Goal: Transaction & Acquisition: Purchase product/service

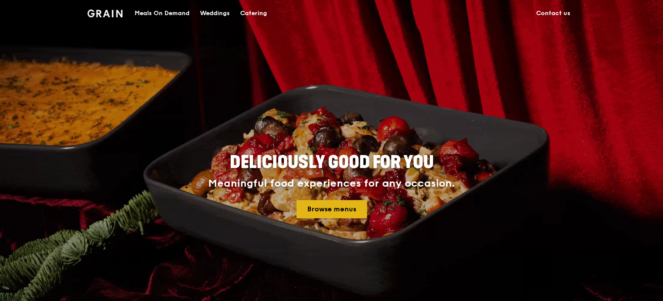
click at [311, 206] on link "Browse menus" at bounding box center [332, 209] width 71 height 18
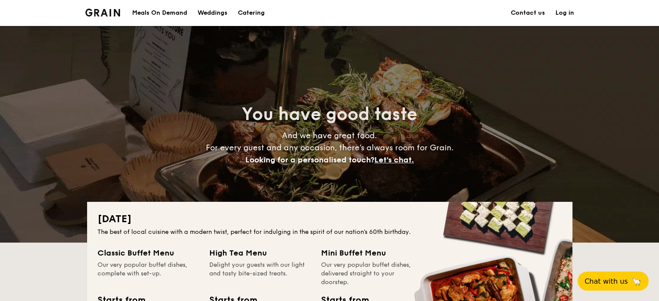
click at [247, 13] on h1 "Catering" at bounding box center [251, 13] width 27 height 26
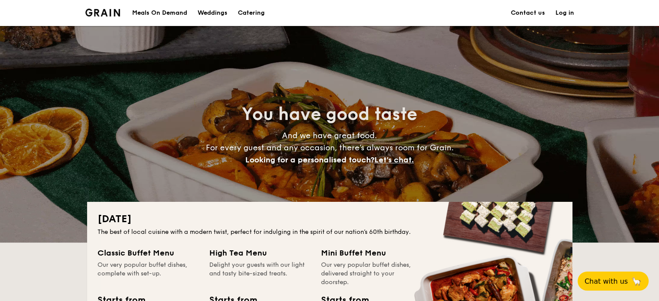
click at [259, 15] on h1 "Catering" at bounding box center [251, 13] width 27 height 26
click at [258, 11] on h1 "Catering" at bounding box center [251, 13] width 27 height 26
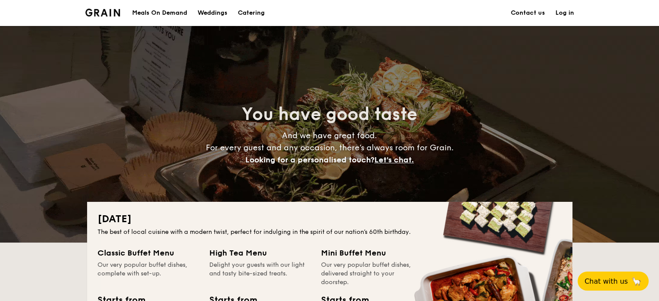
click at [251, 13] on h1 "Catering" at bounding box center [251, 13] width 27 height 26
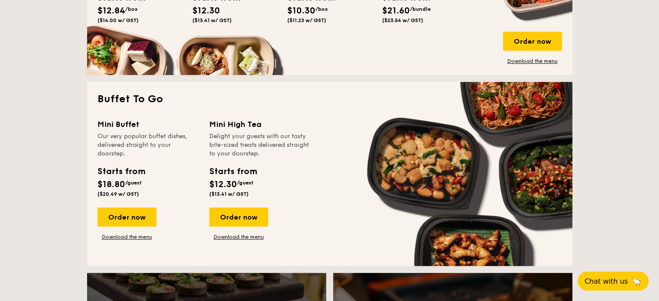
scroll to position [736, 0]
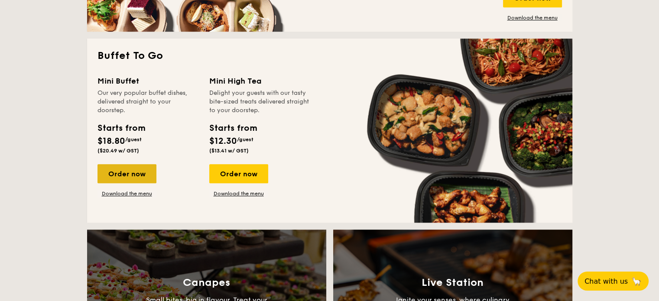
click at [121, 182] on div "Order now" at bounding box center [126, 173] width 59 height 19
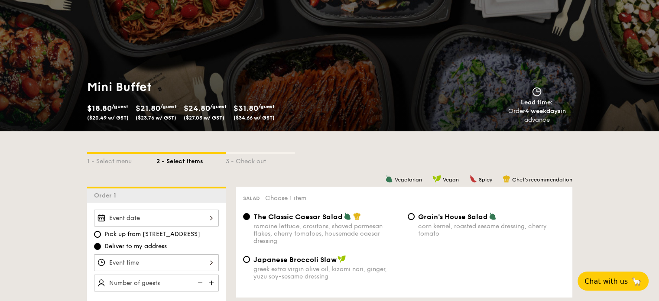
scroll to position [130, 0]
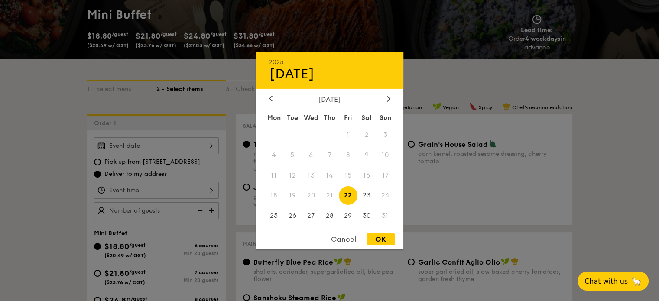
click at [206, 149] on div "2025 Aug [DATE] Tue Wed Thu Fri Sat Sun 1 2 3 4 5 6 7 8 9 10 11 12 13 14 15 16 …" at bounding box center [156, 145] width 125 height 17
click at [1, 127] on div at bounding box center [329, 150] width 659 height 301
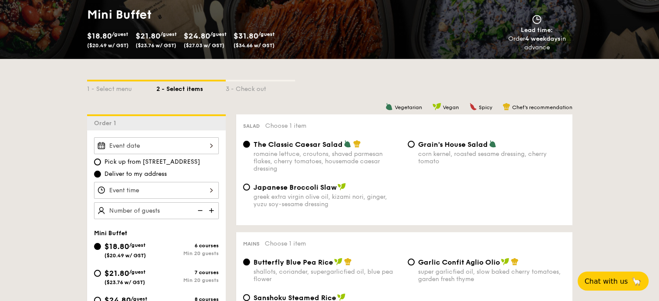
click at [207, 146] on div at bounding box center [156, 145] width 125 height 17
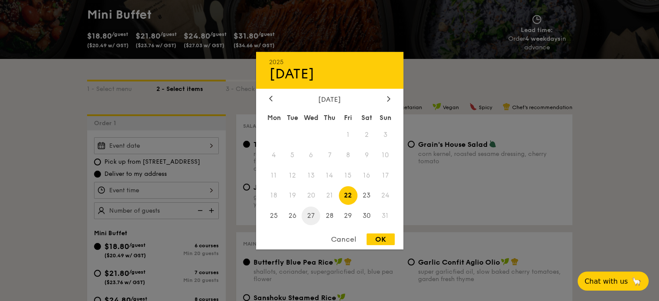
click at [307, 213] on span "27" at bounding box center [310, 216] width 19 height 19
click at [288, 217] on span "26" at bounding box center [292, 216] width 19 height 19
click at [379, 239] on div "OK" at bounding box center [380, 239] width 28 height 12
type input "[DATE]"
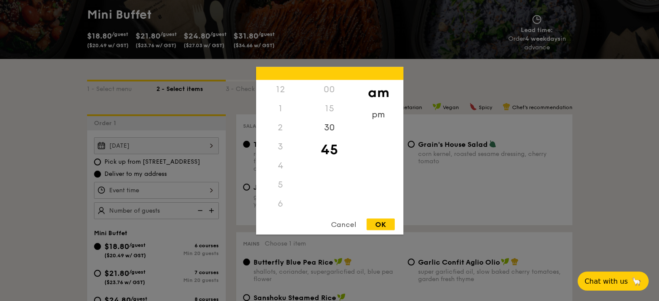
click at [131, 190] on div "12 1 2 3 4 5 6 7 8 9 10 11 00 15 30 45 am pm Cancel OK" at bounding box center [156, 190] width 125 height 17
click at [276, 202] on div "11" at bounding box center [280, 205] width 49 height 25
click at [329, 128] on div "30" at bounding box center [329, 130] width 49 height 25
click at [379, 223] on div "OK" at bounding box center [380, 224] width 28 height 12
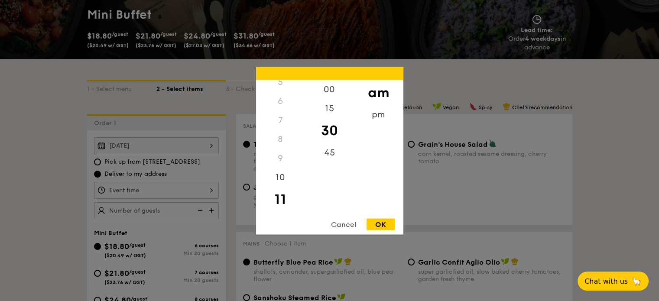
type input "11:30AM"
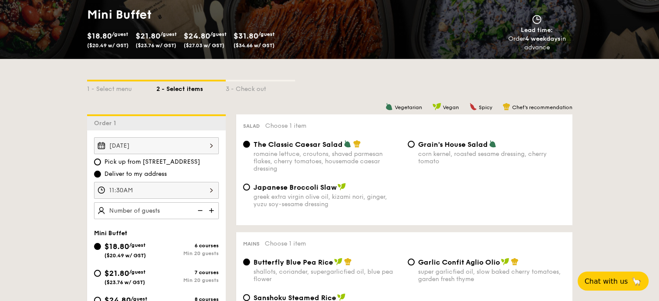
click at [210, 210] on img at bounding box center [212, 210] width 13 height 16
click at [195, 211] on img at bounding box center [199, 210] width 13 height 16
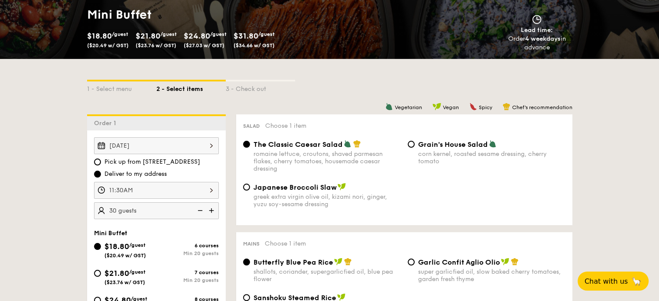
click at [201, 210] on img at bounding box center [199, 210] width 13 height 16
type input "20 guests"
click at [201, 211] on img at bounding box center [199, 210] width 13 height 16
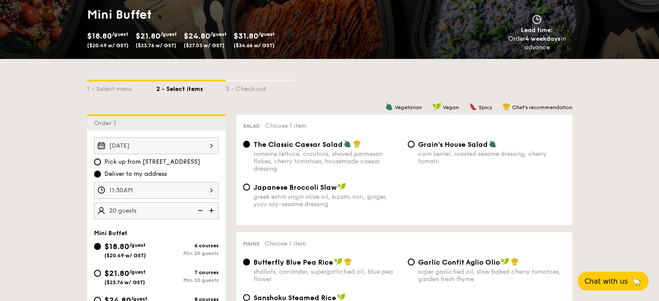
click at [201, 211] on img at bounding box center [199, 210] width 13 height 16
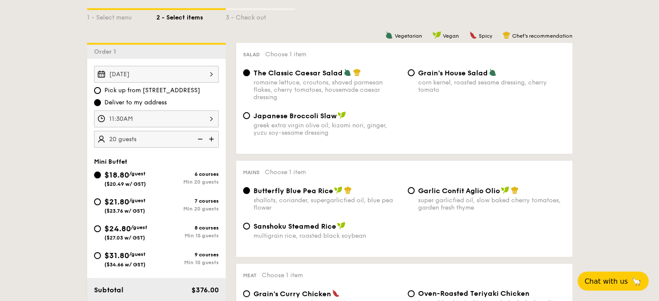
scroll to position [216, 0]
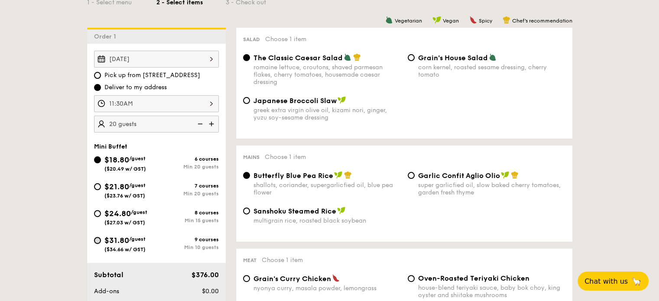
click at [99, 241] on input "$31.80 /guest ($34.66 w/ GST) 9 courses Min 10 guests" at bounding box center [97, 240] width 7 height 7
radio input "true"
radio input "false"
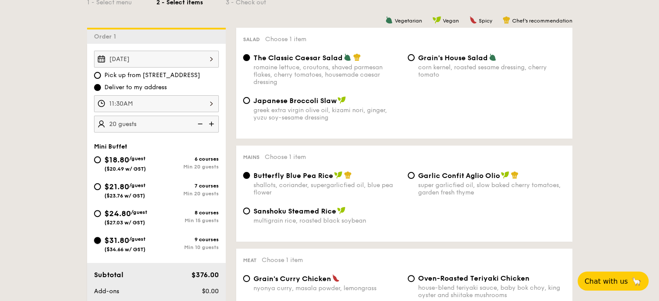
radio input "true"
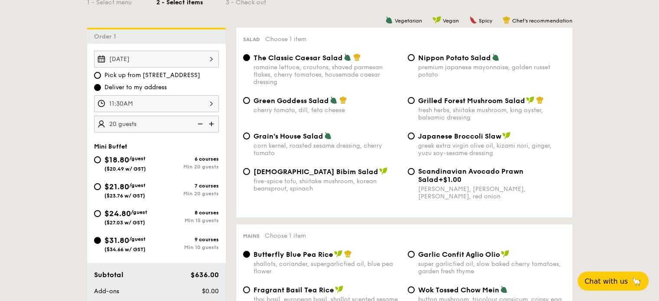
click at [203, 120] on img at bounding box center [199, 124] width 13 height 16
click at [200, 122] on img at bounding box center [199, 124] width 13 height 16
type input "10 guests"
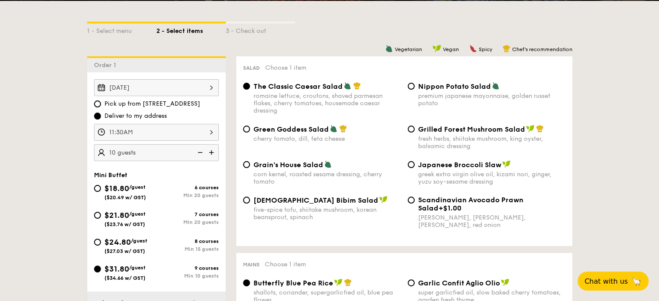
scroll to position [173, 0]
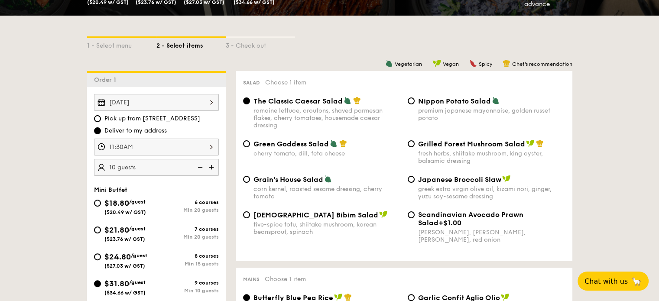
click at [251, 145] on div "Green Goddess Salad cherry tomato, [PERSON_NAME], feta cheese" at bounding box center [321, 148] width 165 height 18
click at [412, 181] on input "Japanese Broccoli Slaw greek extra virgin olive oil, kizami [PERSON_NAME], yuzu…" at bounding box center [410, 179] width 7 height 7
radio input "true"
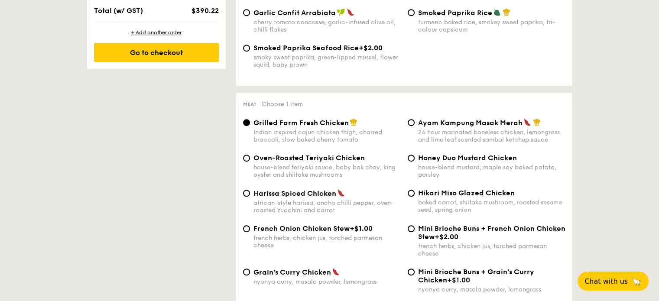
scroll to position [563, 0]
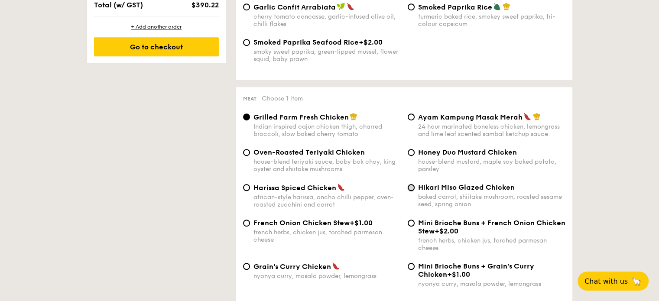
click at [413, 191] on input "Hikari Miso Glazed Chicken baked carrot, shiitake mushroom, roasted sesame seed…" at bounding box center [410, 187] width 7 height 7
radio input "true"
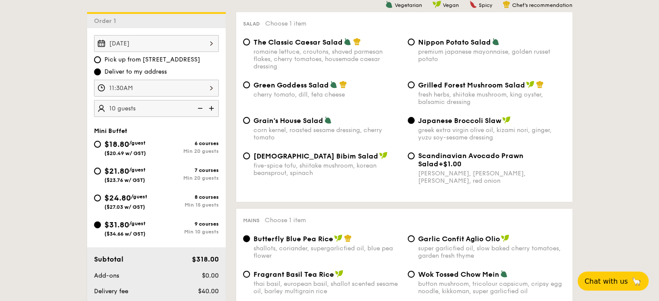
scroll to position [216, 0]
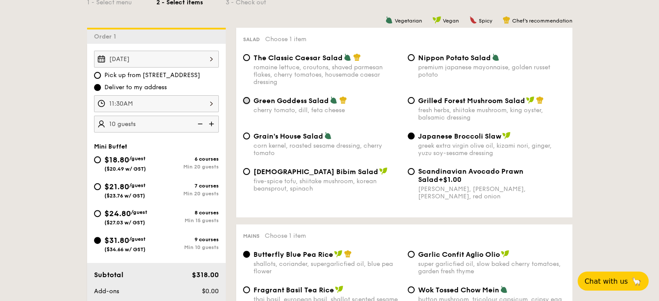
click at [249, 101] on input "Green Goddess Salad cherry tomato, [PERSON_NAME], feta cheese" at bounding box center [246, 100] width 7 height 7
radio input "true"
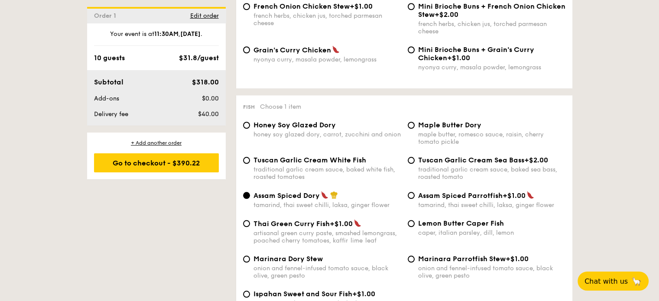
scroll to position [823, 0]
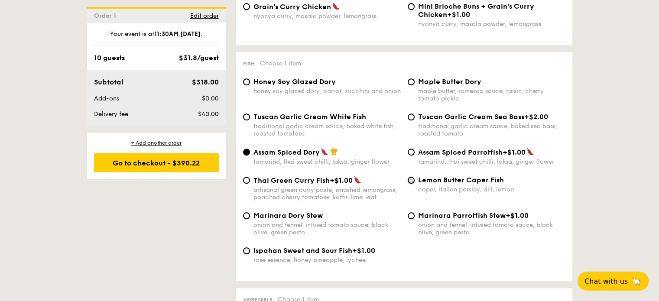
click at [412, 184] on input "Lemon Butter Caper Fish caper, italian parsley, dill, lemon" at bounding box center [410, 180] width 7 height 7
radio input "true"
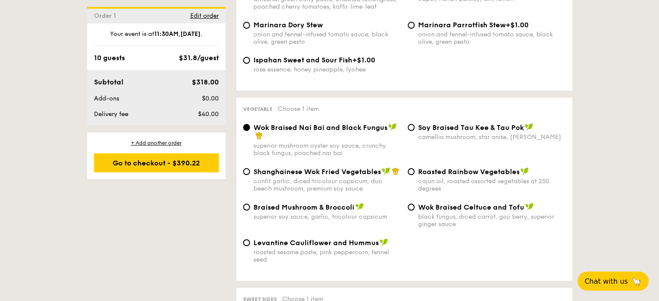
scroll to position [1039, 0]
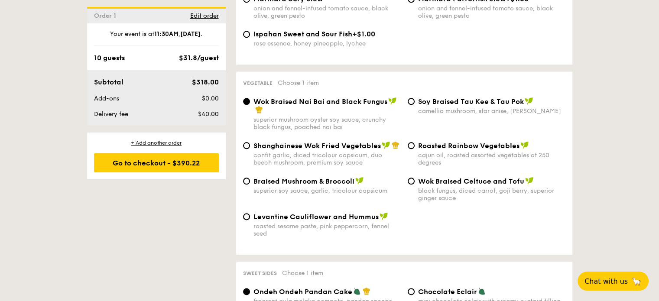
click at [419, 150] on span "Roasted Rainbow Vegetables" at bounding box center [468, 146] width 101 height 8
click at [414, 149] on input "Roasted Rainbow Vegetables cajun oil, roasted assorted vegetables at 250 degrees" at bounding box center [410, 145] width 7 height 7
radio input "true"
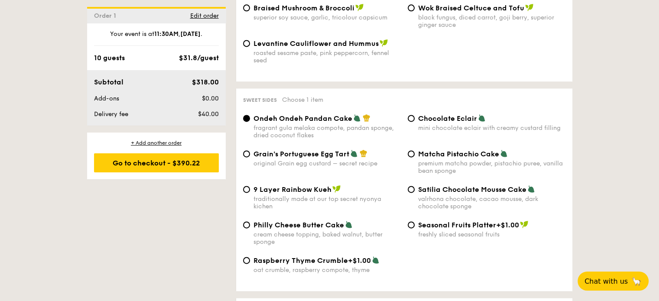
scroll to position [1256, 0]
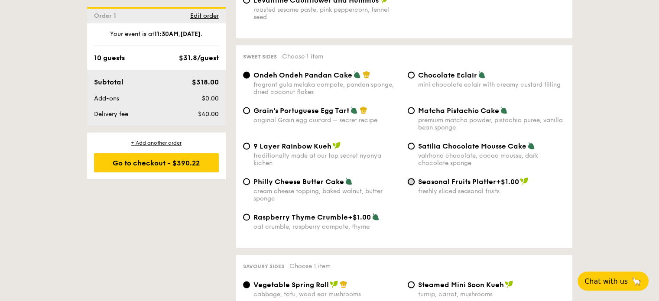
click at [410, 185] on input "Seasonal Fruits Platter +$1.00 freshly sliced seasonal fruits" at bounding box center [410, 181] width 7 height 7
radio input "true"
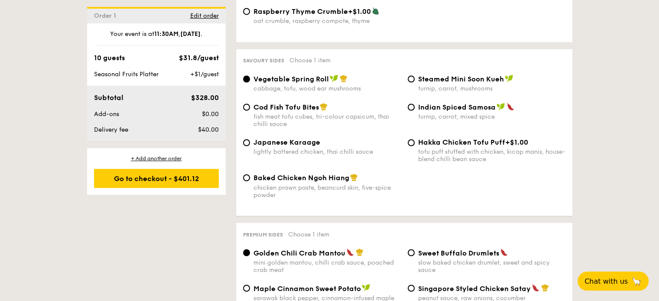
scroll to position [1472, 0]
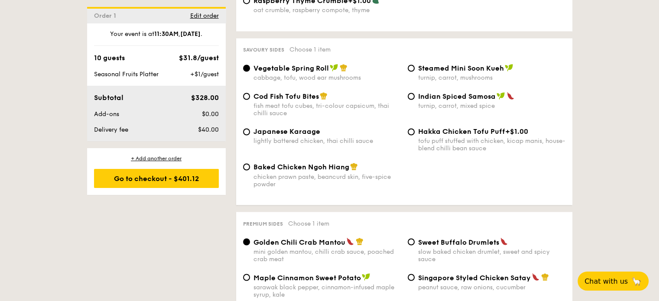
click at [249, 180] on div "Baked Chicken Ngoh Hiang chicken prawn paste, beancurd skin, five-spice powder" at bounding box center [321, 174] width 165 height 25
click at [240, 181] on div "Baked Chicken Ngoh Hiang chicken prawn paste, beancurd skin, five-spice powder" at bounding box center [321, 174] width 165 height 25
click at [250, 184] on div "Baked Chicken Ngoh Hiang chicken prawn paste, beancurd skin, five-spice powder" at bounding box center [321, 174] width 165 height 25
click at [248, 170] on input "Baked Chicken Ngoh Hiang chicken prawn paste, beancurd skin, five-spice powder" at bounding box center [246, 166] width 7 height 7
radio input "true"
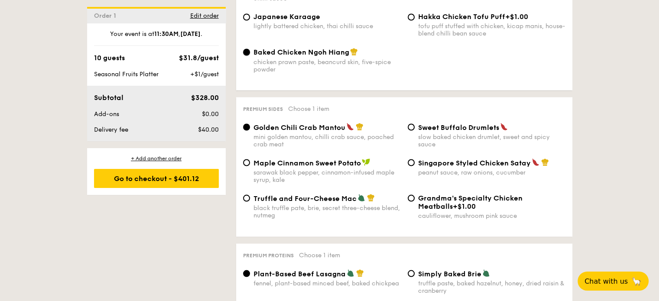
scroll to position [1602, 0]
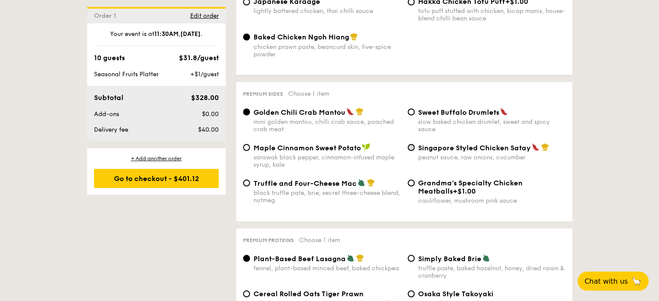
click at [414, 161] on div "Singapore Styled Chicken Satay peanut sauce, raw onions, cucumber" at bounding box center [486, 152] width 165 height 18
click at [413, 161] on div "Singapore Styled Chicken Satay peanut sauce, raw onions, cucumber" at bounding box center [486, 152] width 165 height 18
click at [412, 151] on input "Singapore Styled Chicken Satay peanut sauce, raw onions, cucumber" at bounding box center [410, 147] width 7 height 7
radio input "true"
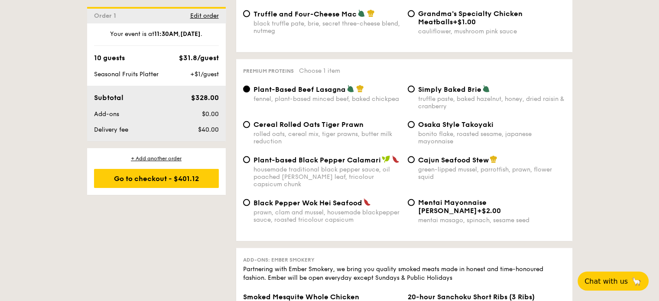
scroll to position [1775, 0]
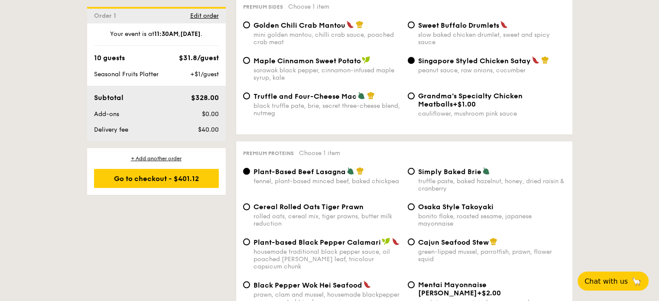
scroll to position [1732, 0]
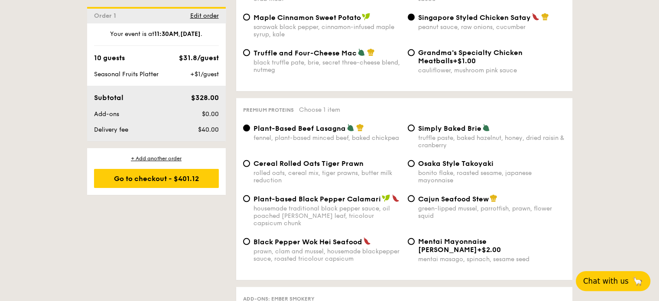
click at [610, 275] on button "Chat with us 🦙" at bounding box center [612, 281] width 74 height 20
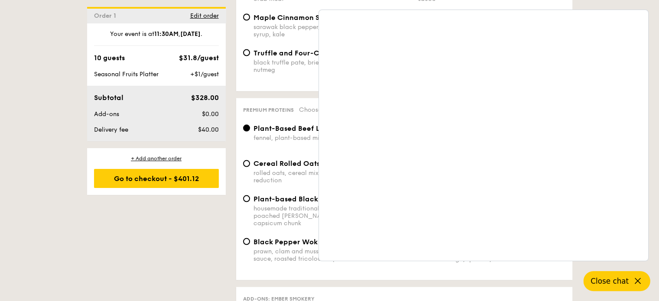
click at [634, 280] on icon at bounding box center [637, 281] width 10 height 10
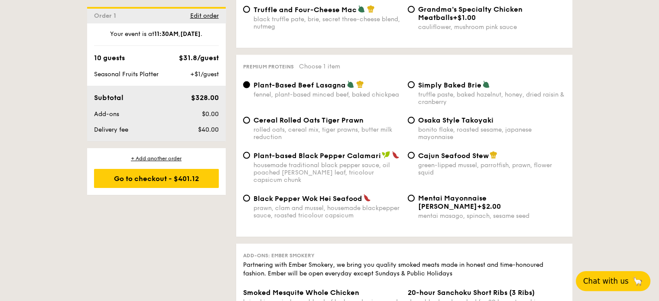
scroll to position [1819, 0]
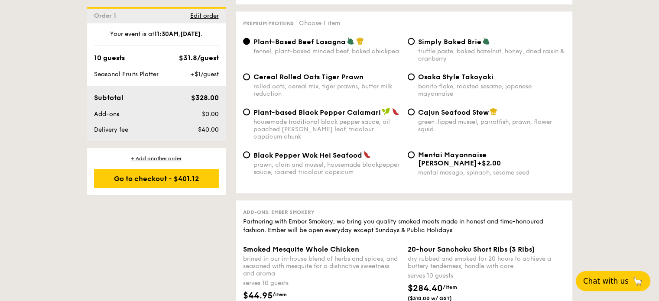
drag, startPoint x: 275, startPoint y: 135, endPoint x: 270, endPoint y: 136, distance: 5.9
drag, startPoint x: 270, startPoint y: 136, endPoint x: 252, endPoint y: 133, distance: 17.7
click at [252, 133] on div "Plant-based Black Pepper Calamari housemade traditional black pepper sauce, oil…" at bounding box center [321, 124] width 165 height 32
click at [414, 45] on input "Simply Baked Brie truffle paste, baked hazelnut, honey, dried raisin & cranberry" at bounding box center [410, 41] width 7 height 7
radio input "true"
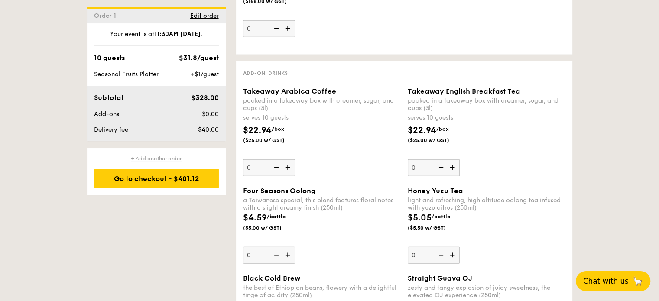
scroll to position [2208, 0]
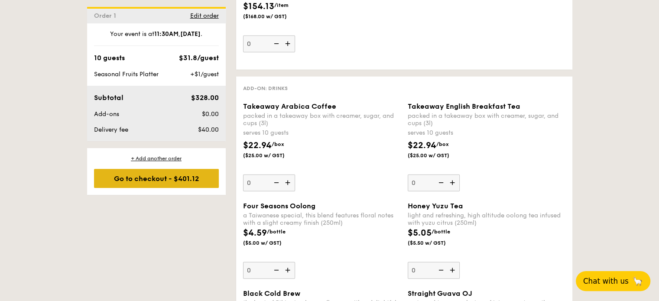
click at [132, 178] on div "Go to checkout - $401.12" at bounding box center [156, 178] width 125 height 19
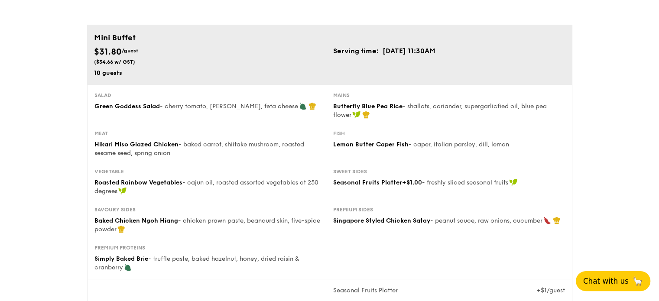
scroll to position [43, 0]
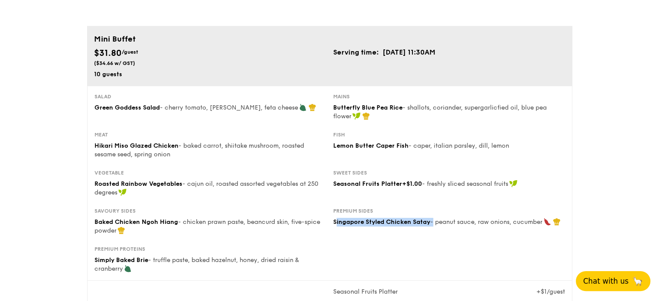
drag, startPoint x: 336, startPoint y: 223, endPoint x: 432, endPoint y: 222, distance: 96.1
click at [432, 222] on div "Singapore Styled Chicken Satay - peanut sauce, raw onions, cucumber" at bounding box center [449, 222] width 232 height 9
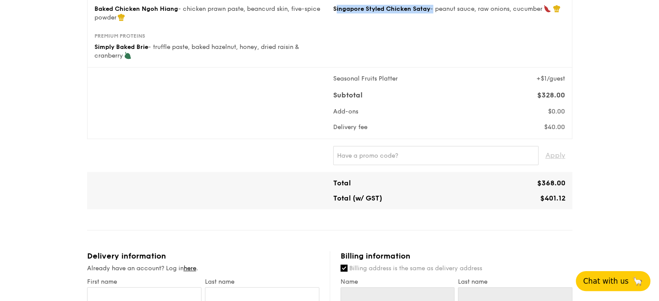
scroll to position [173, 0]
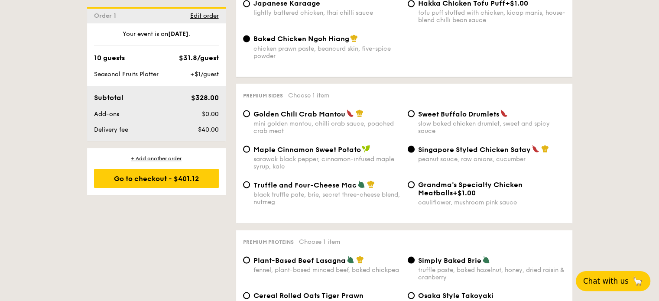
scroll to position [1612, 0]
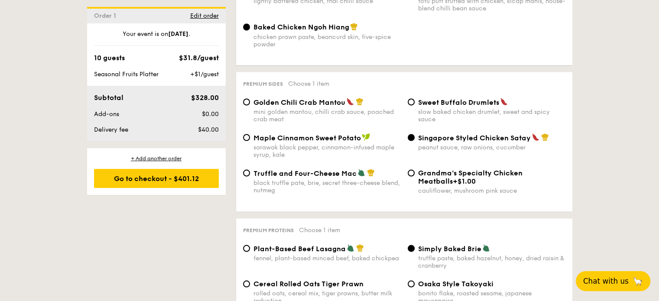
click at [249, 121] on div "Golden Chili Crab Mantou mini golden mantou, chilli crab sauce, poached crab me…" at bounding box center [321, 109] width 165 height 25
click at [244, 105] on input "Golden Chili Crab Mantou mini golden mantou, chilli crab sauce, poached crab me…" at bounding box center [246, 101] width 7 height 7
radio input "true"
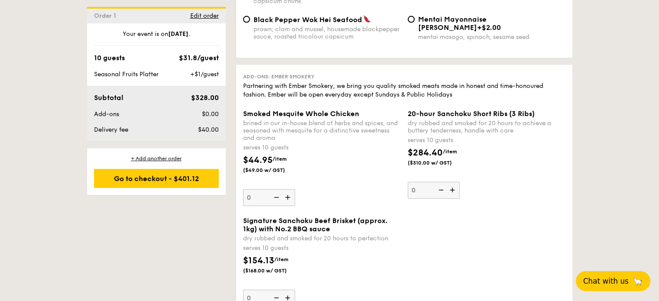
scroll to position [1958, 0]
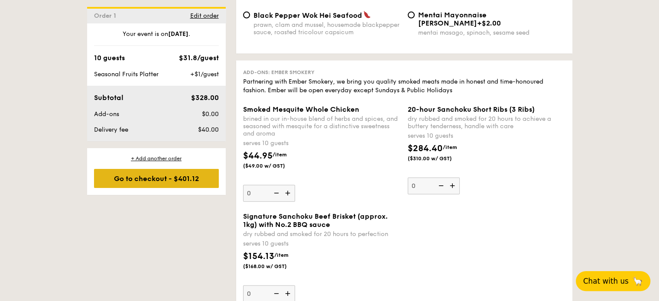
click at [192, 182] on div "Go to checkout - $401.12" at bounding box center [156, 178] width 125 height 19
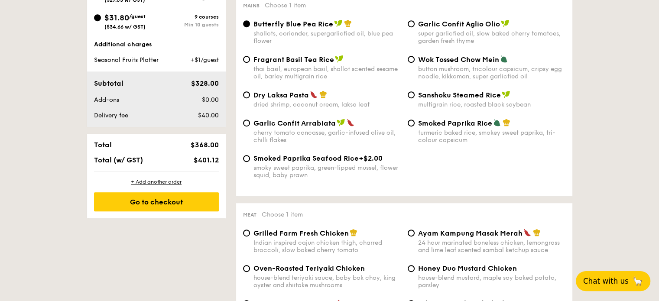
scroll to position [231, 0]
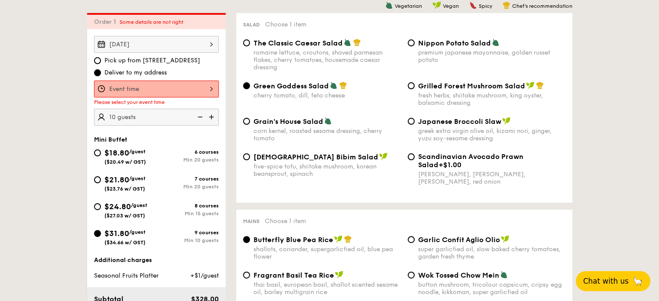
click at [157, 85] on div at bounding box center [156, 89] width 125 height 17
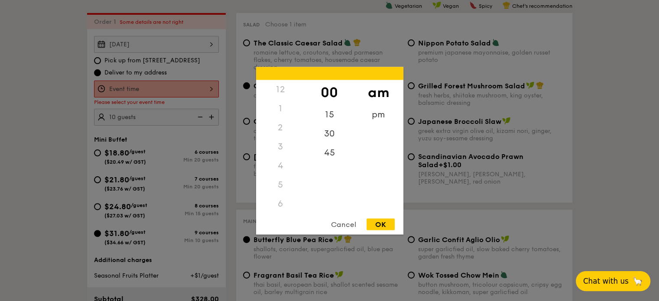
scroll to position [103, 0]
click at [327, 136] on div "30" at bounding box center [329, 136] width 49 height 25
click at [382, 225] on div "OK" at bounding box center [380, 224] width 28 height 12
type input "11:30AM"
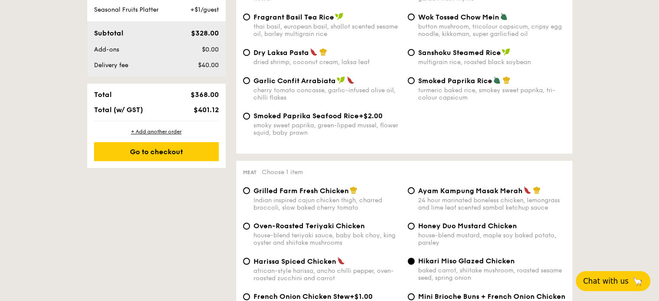
scroll to position [491, 0]
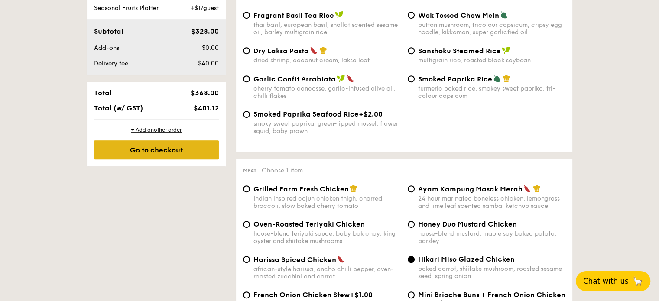
click at [147, 152] on div "Go to checkout" at bounding box center [156, 149] width 125 height 19
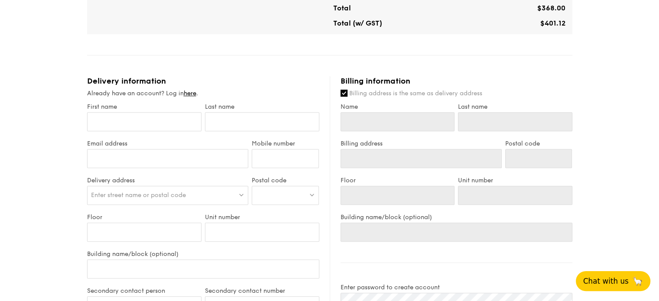
scroll to position [433, 0]
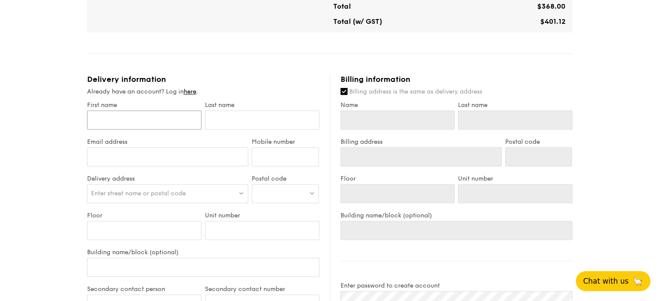
click at [145, 118] on input "First name" at bounding box center [144, 119] width 114 height 19
type input "J"
type input "Ji"
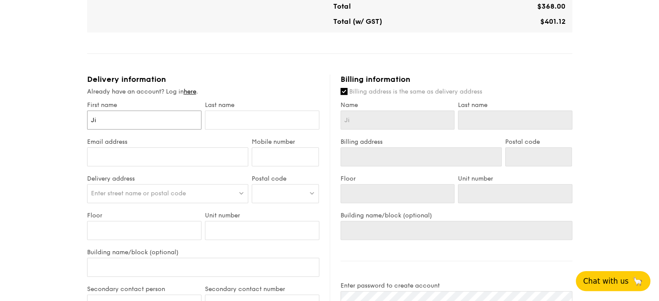
type input "Jia"
type input "[PERSON_NAME]"
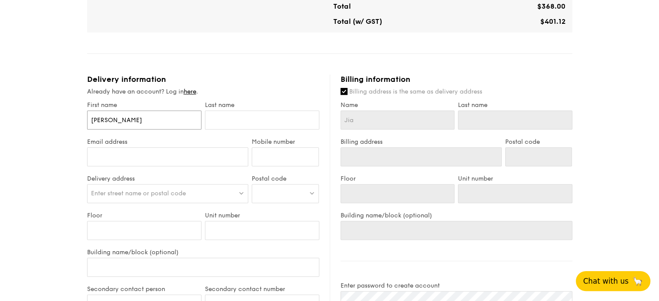
type input "[PERSON_NAME]"
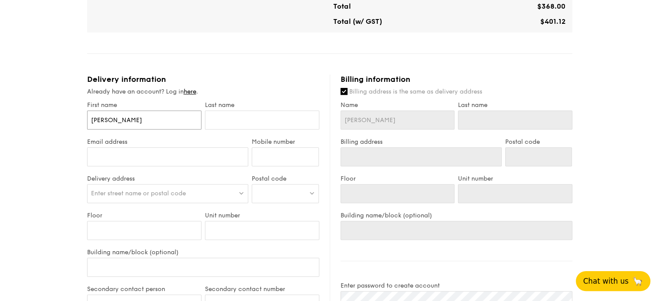
type input "[PERSON_NAME]"
type input "H"
type input "Ha"
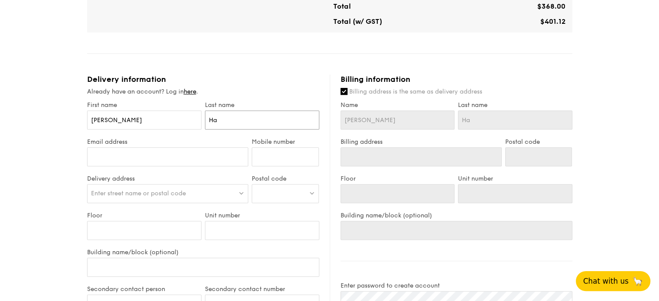
type input "Har"
click at [195, 156] on input "Email address" at bounding box center [168, 156] width 162 height 19
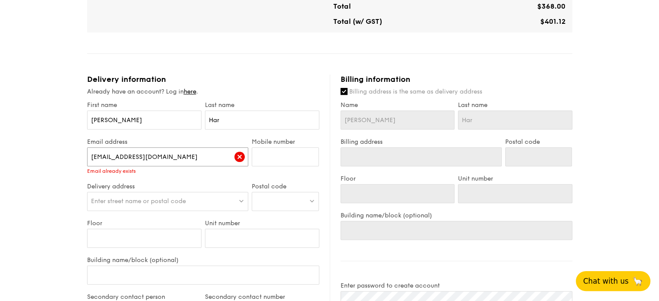
type input "[EMAIL_ADDRESS][DOMAIN_NAME]"
click at [268, 155] on input "Mobile number" at bounding box center [285, 156] width 67 height 19
click at [265, 156] on input "Mobile number" at bounding box center [285, 156] width 67 height 19
click at [194, 93] on link "here" at bounding box center [190, 91] width 13 height 7
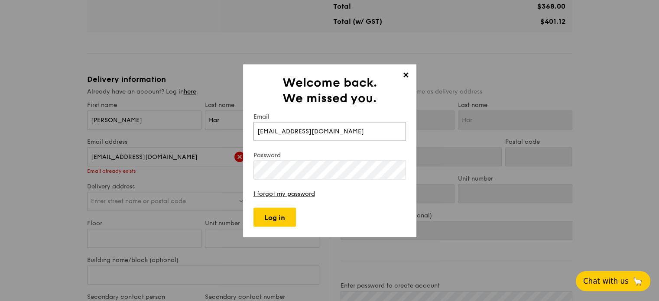
click at [329, 137] on input "[EMAIL_ADDRESS][DOMAIN_NAME]" at bounding box center [329, 131] width 152 height 19
type input "[EMAIL_ADDRESS][DOMAIN_NAME]"
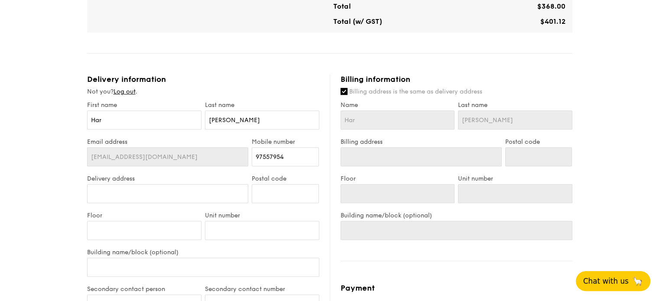
type input "[STREET_ADDRESS]"
type input "239920"
type input "02"
type input "08"
type input "[GEOGRAPHIC_DATA]"
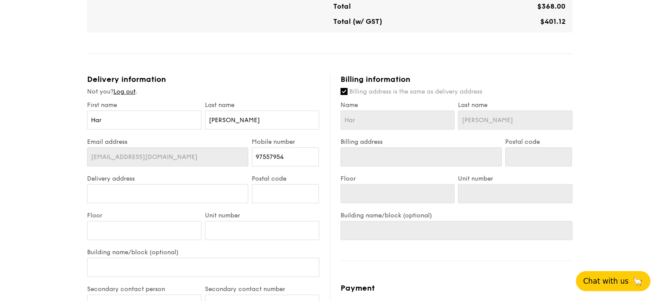
type input "[STREET_ADDRESS]"
type input "239920"
type input "02"
type input "08"
type input "[GEOGRAPHIC_DATA]"
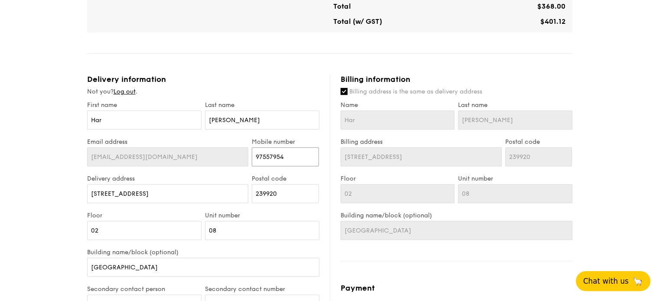
click at [180, 152] on div "Email address [EMAIL_ADDRESS][DOMAIN_NAME] Mobile number 97557954" at bounding box center [203, 156] width 236 height 37
type input "85187305"
drag, startPoint x: 166, startPoint y: 189, endPoint x: 23, endPoint y: 183, distance: 143.4
click at [23, 183] on div "1 - Select menu 2 - Select items 3 - Check out Mini Buffet $31.80 /guest ($34.6…" at bounding box center [329, 32] width 659 height 931
type input "3"
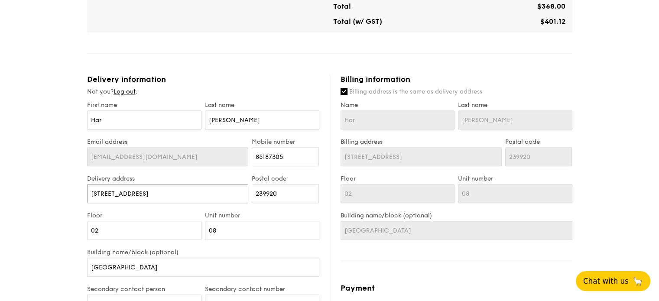
type input "3"
type input "3 F"
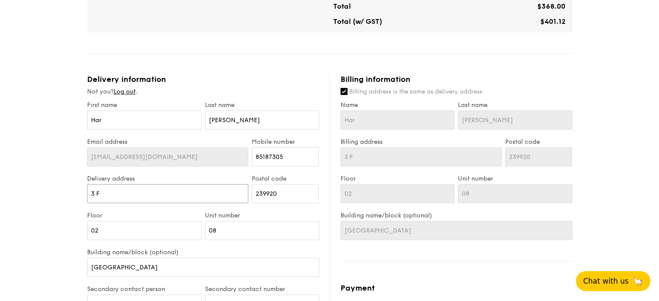
type input "3 Fr"
type input "3 Fra"
type input "3 Fras"
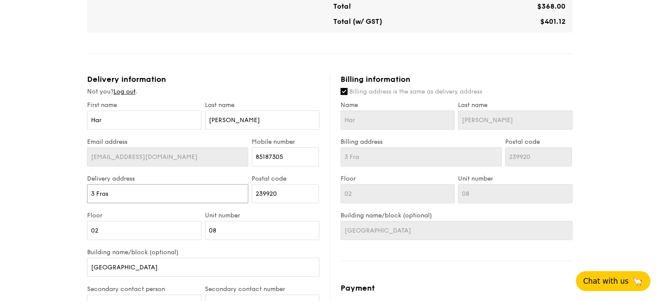
type input "3 Fras"
type input "3 [PERSON_NAME]"
type input "3 Fraser"
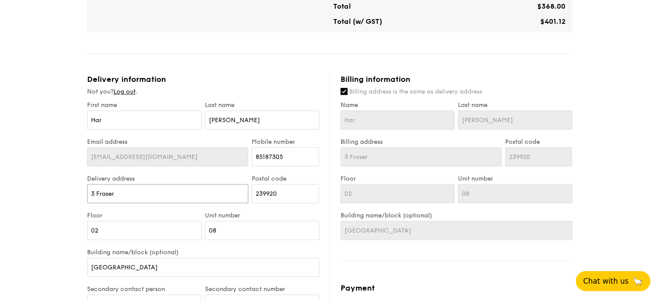
type input "3 Fraser"
type input "3 [PERSON_NAME]"
type input "[STREET_ADDRESS]"
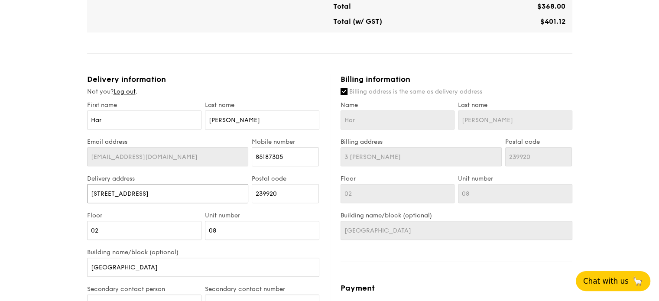
type input "[STREET_ADDRESS]"
type input "3 Fraser Stre"
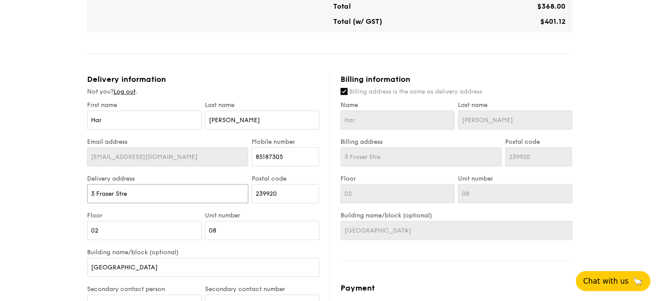
type input "[STREET_ADDRESS]"
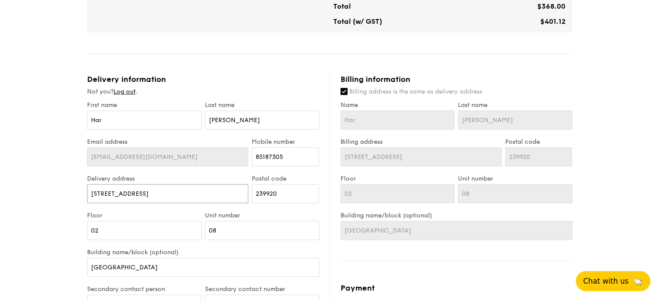
type input "[STREET_ADDRESS]"
type input "[STREET_ADDRESS] #"
type input "[STREET_ADDRESS]"
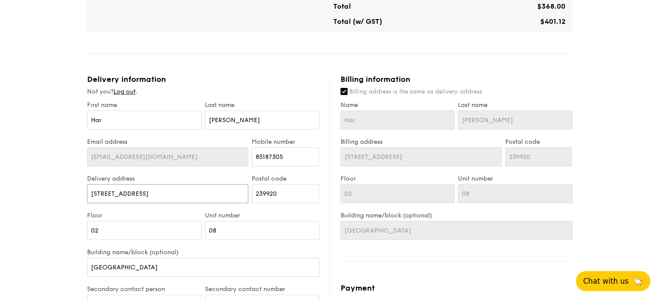
type input "[STREET_ADDRESS] #"
type input "[STREET_ADDRESS]"
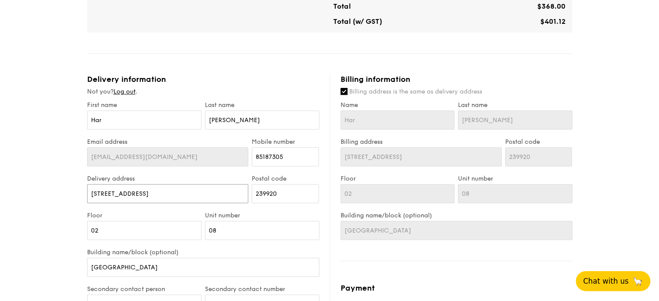
type input "[STREET_ADDRESS]"
type input "[STREET_ADDRESS] #"
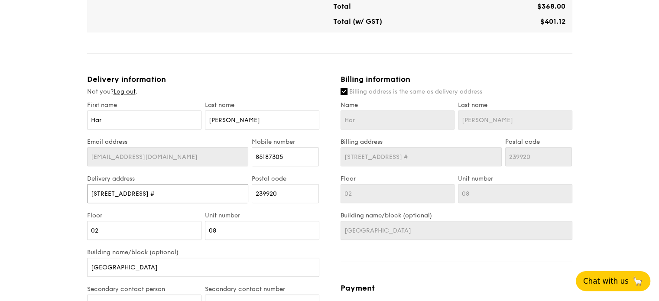
type input "[STREET_ADDRESS]"
type input "[STREET_ADDRESS]-"
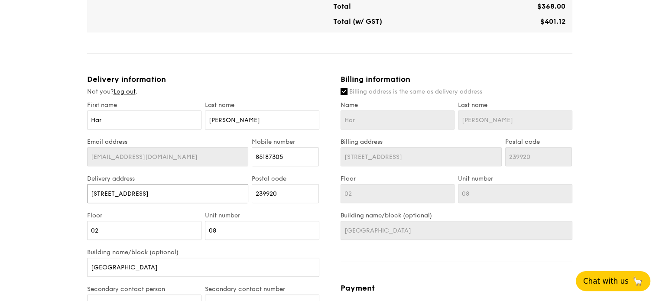
type input "[STREET_ADDRESS]-"
type input "[STREET_ADDRESS]"
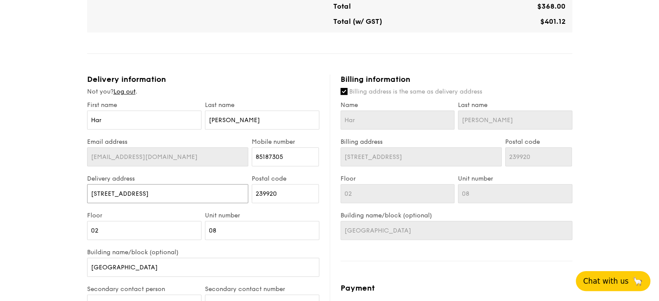
type input "[STREET_ADDRESS]"
drag, startPoint x: 267, startPoint y: 194, endPoint x: 228, endPoint y: 193, distance: 38.6
click at [228, 193] on div "Delivery address [STREET_ADDRESS] Postal code 239920" at bounding box center [203, 193] width 236 height 37
type input "1"
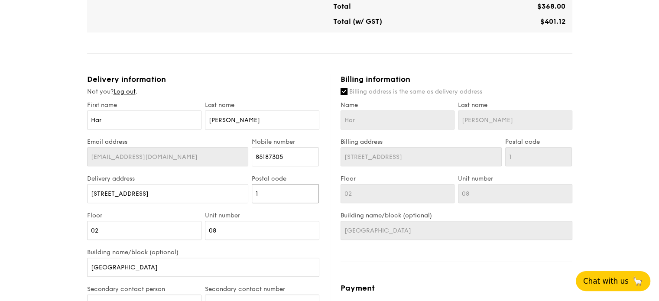
type input "18"
type input "189"
type input "1893"
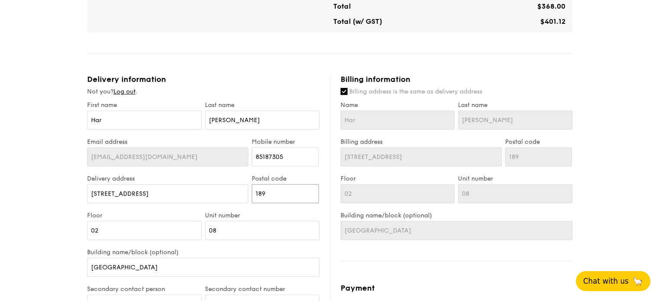
type input "1893"
type input "18935"
type input "189352"
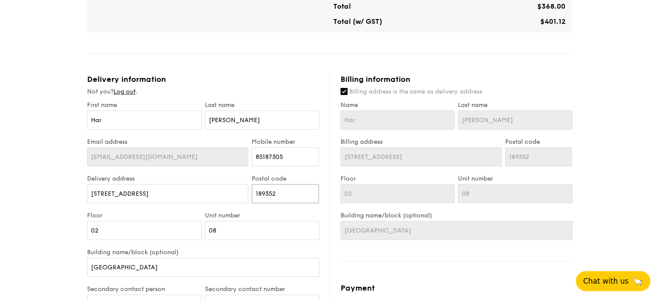
type input "189352"
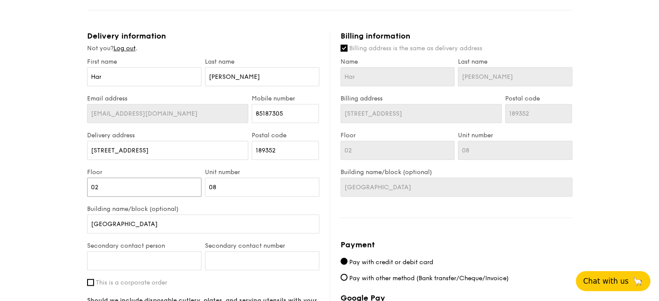
drag, startPoint x: 152, startPoint y: 185, endPoint x: 71, endPoint y: 180, distance: 81.1
type input "1"
type input "19"
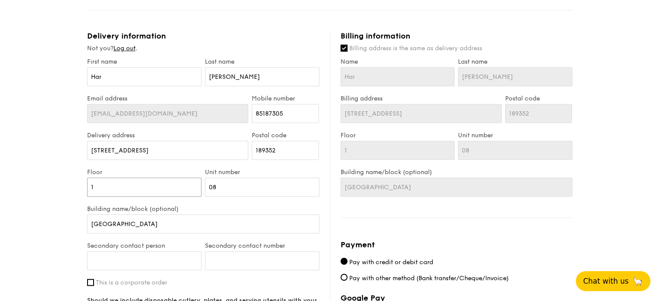
type input "19"
drag, startPoint x: 229, startPoint y: 188, endPoint x: 196, endPoint y: 185, distance: 33.0
click at [196, 185] on div "Floor 19 Unit number 08" at bounding box center [203, 186] width 236 height 37
type input "2"
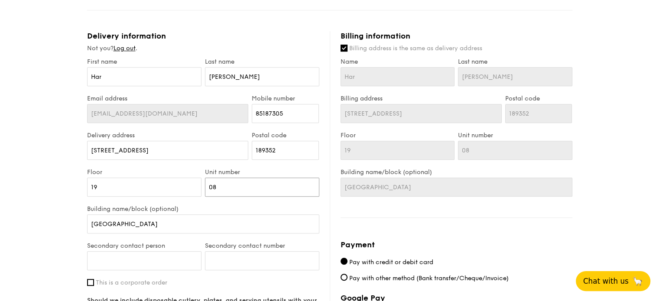
type input "2"
type input "21"
click at [168, 143] on input "[STREET_ADDRESS]" at bounding box center [168, 150] width 162 height 19
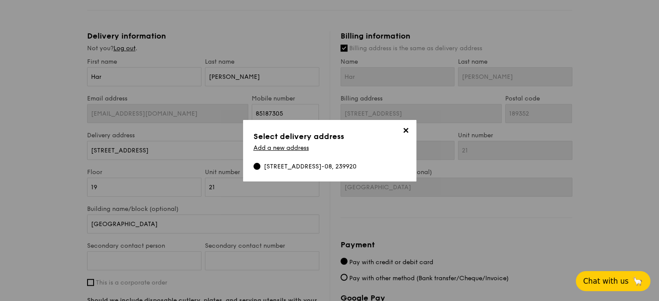
click at [407, 129] on span "✕" at bounding box center [406, 132] width 12 height 12
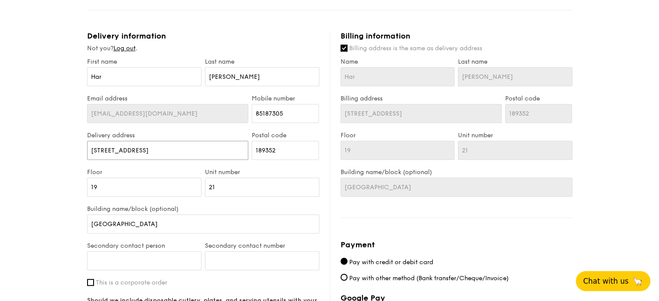
click at [166, 148] on input "[STREET_ADDRESS]" at bounding box center [168, 150] width 162 height 19
click at [152, 149] on input "[STREET_ADDRESS]" at bounding box center [168, 150] width 162 height 19
drag, startPoint x: 158, startPoint y: 150, endPoint x: 134, endPoint y: 148, distance: 23.9
type input "[STREET_ADDRESS]"
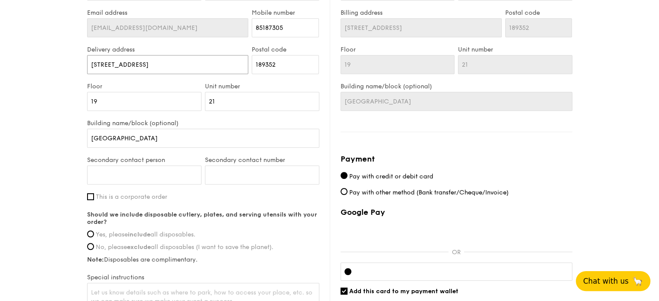
scroll to position [563, 0]
type input "[STREET_ADDRESS]"
drag, startPoint x: 109, startPoint y: 135, endPoint x: 70, endPoint y: 128, distance: 40.1
type input "D"
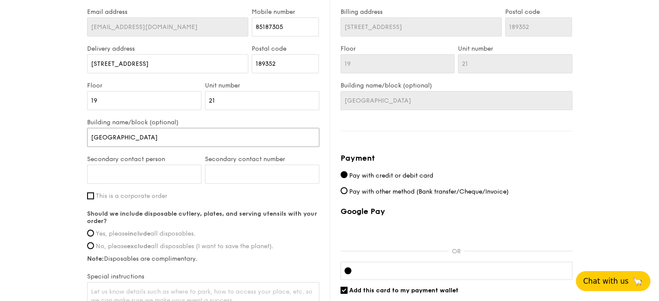
type input "D"
type input "DU"
type input "DUO"
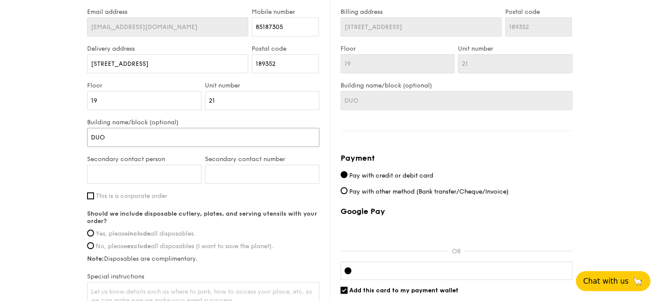
type input "DUO"
type input "DUO T"
type input "DUO To"
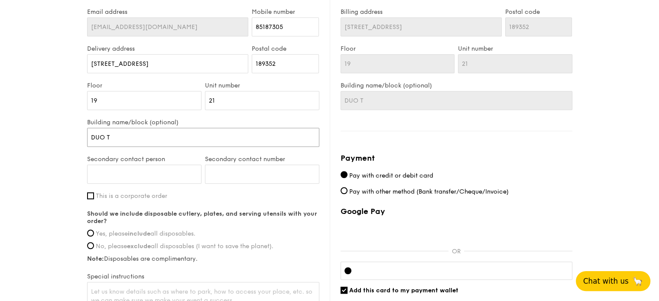
type input "DUO To"
type input "DUO Tow"
type input "DUO [PERSON_NAME]"
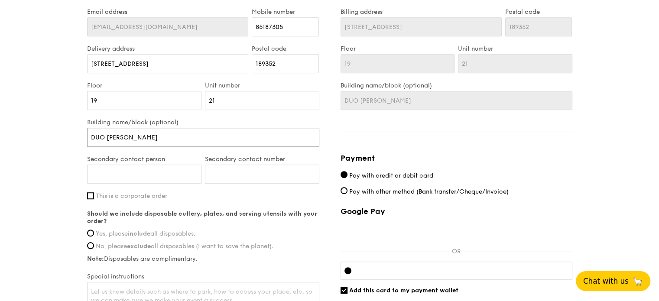
type input "DUO Tower"
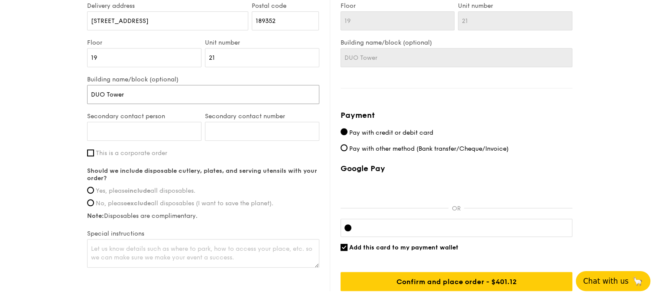
scroll to position [606, 0]
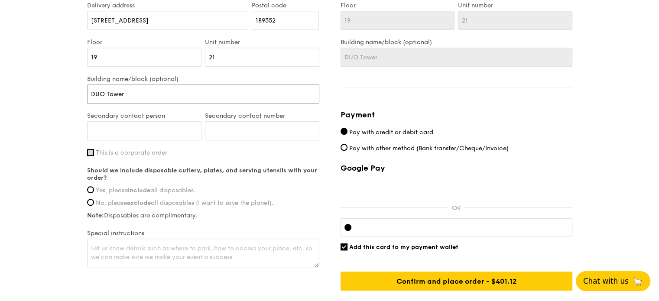
type input "DUO Tower"
click at [92, 151] on input "This is a corporate order" at bounding box center [90, 152] width 7 height 7
checkbox input "true"
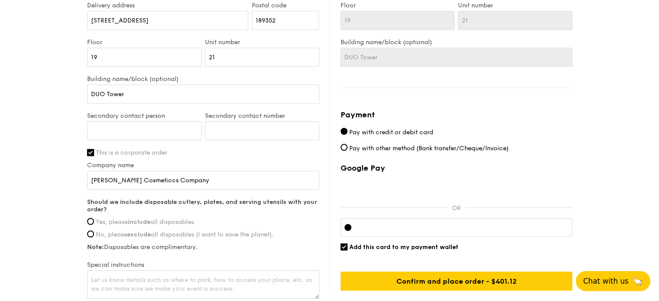
scroll to position [649, 0]
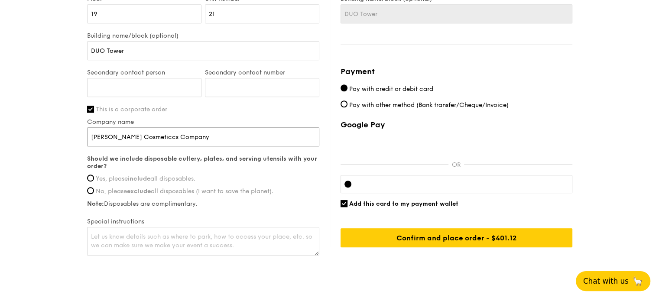
drag, startPoint x: 201, startPoint y: 136, endPoint x: 130, endPoint y: 136, distance: 70.6
click at [130, 136] on input "[PERSON_NAME] Cosmeticcs Company" at bounding box center [203, 136] width 232 height 19
type input "[PERSON_NAME] Travel Retailing Inc"
click at [93, 180] on label "Yes, please include all disposables." at bounding box center [203, 178] width 232 height 7
click at [93, 180] on input "Yes, please include all disposables." at bounding box center [90, 177] width 7 height 7
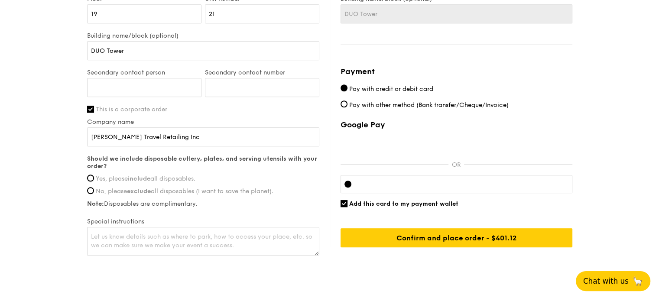
radio input "true"
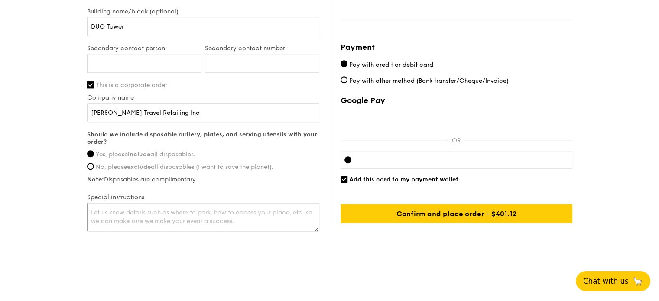
click at [101, 214] on textarea at bounding box center [203, 217] width 232 height 29
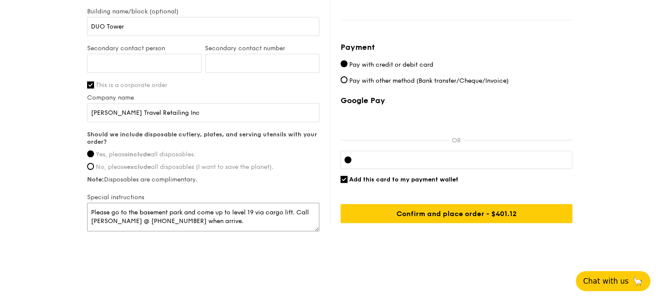
type textarea "Please go to the basement park and come up to level 19 via cargo lift. Call [PE…"
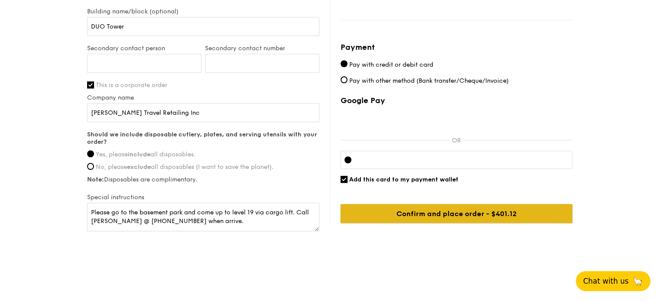
click at [480, 211] on input "Confirm and place order - $401.12" at bounding box center [456, 213] width 232 height 19
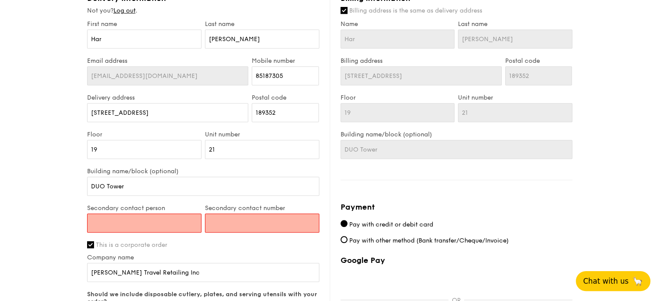
scroll to position [563, 0]
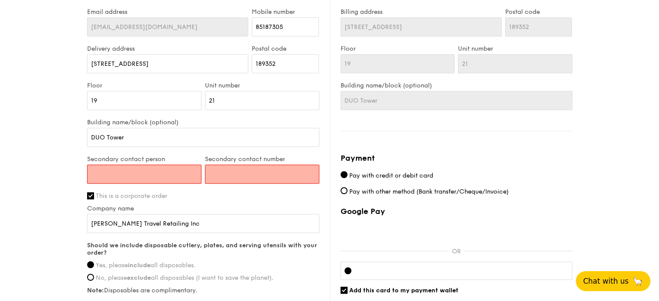
click at [116, 174] on input "Secondary contact person" at bounding box center [144, 174] width 114 height 19
click at [119, 168] on input "Secondary contact person" at bounding box center [144, 174] width 114 height 19
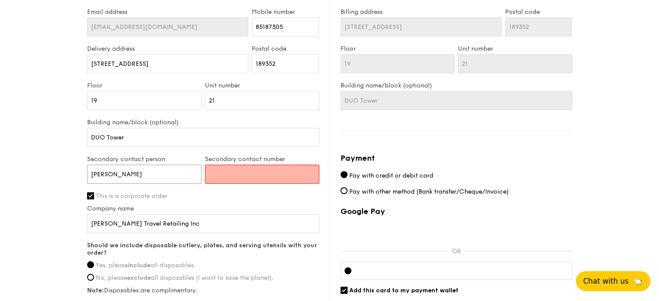
type input "[PERSON_NAME]"
click at [226, 178] on input "Secondary contact number" at bounding box center [262, 174] width 114 height 19
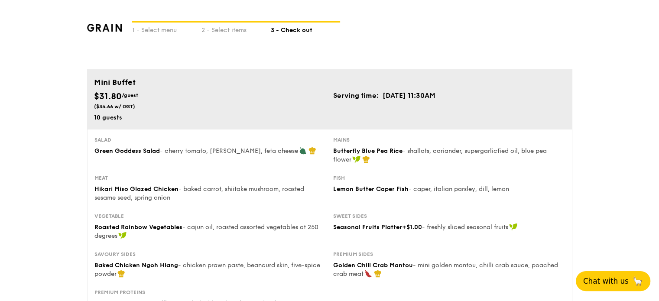
scroll to position [87, 0]
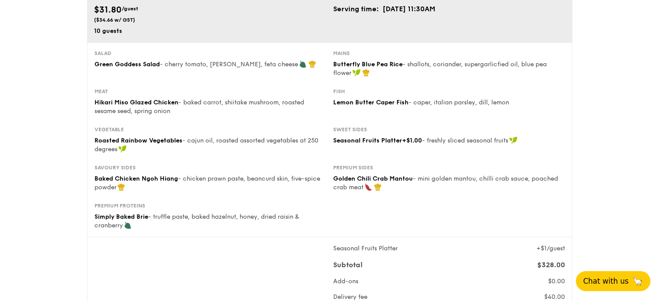
type input "88791962"
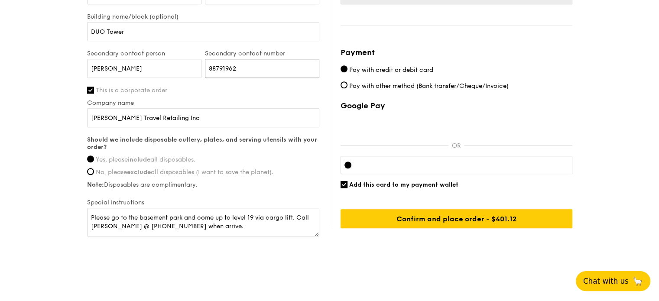
scroll to position [674, 0]
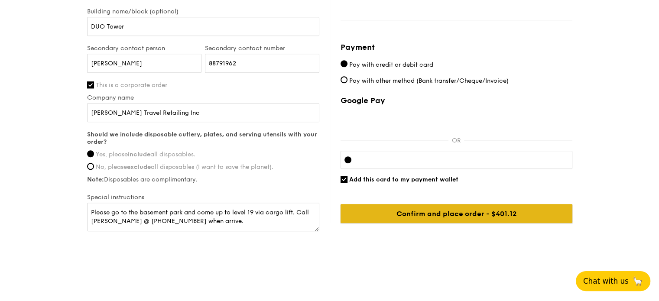
click at [355, 207] on input "Confirm and place order - $401.12" at bounding box center [456, 213] width 232 height 19
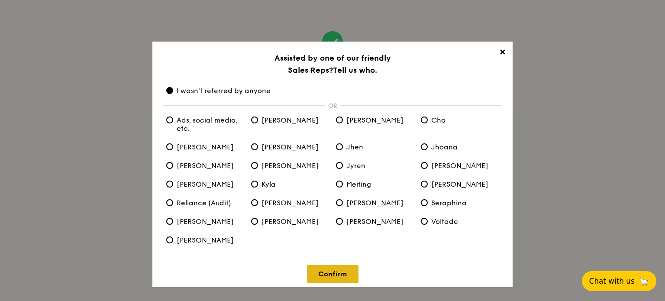
drag, startPoint x: 331, startPoint y: 264, endPoint x: 331, endPoint y: 273, distance: 9.5
click at [331, 273] on div "Confirm" at bounding box center [332, 269] width 339 height 28
click at [331, 273] on link "Confirm" at bounding box center [333, 274] width 52 height 18
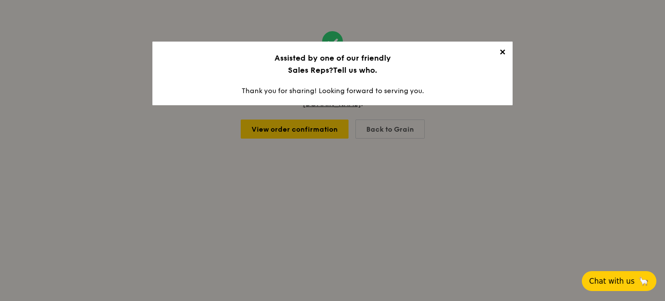
click at [502, 51] on span "✕" at bounding box center [502, 54] width 12 height 12
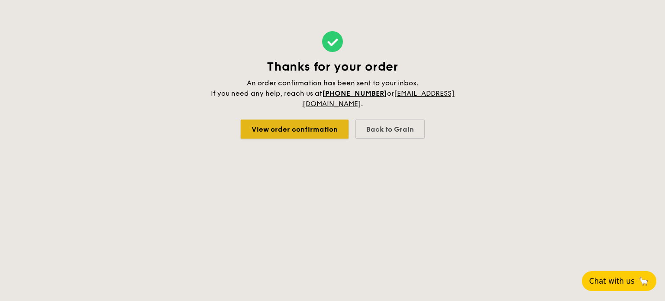
click at [314, 130] on link "View order confirmation" at bounding box center [295, 129] width 108 height 19
